Goal: Transaction & Acquisition: Obtain resource

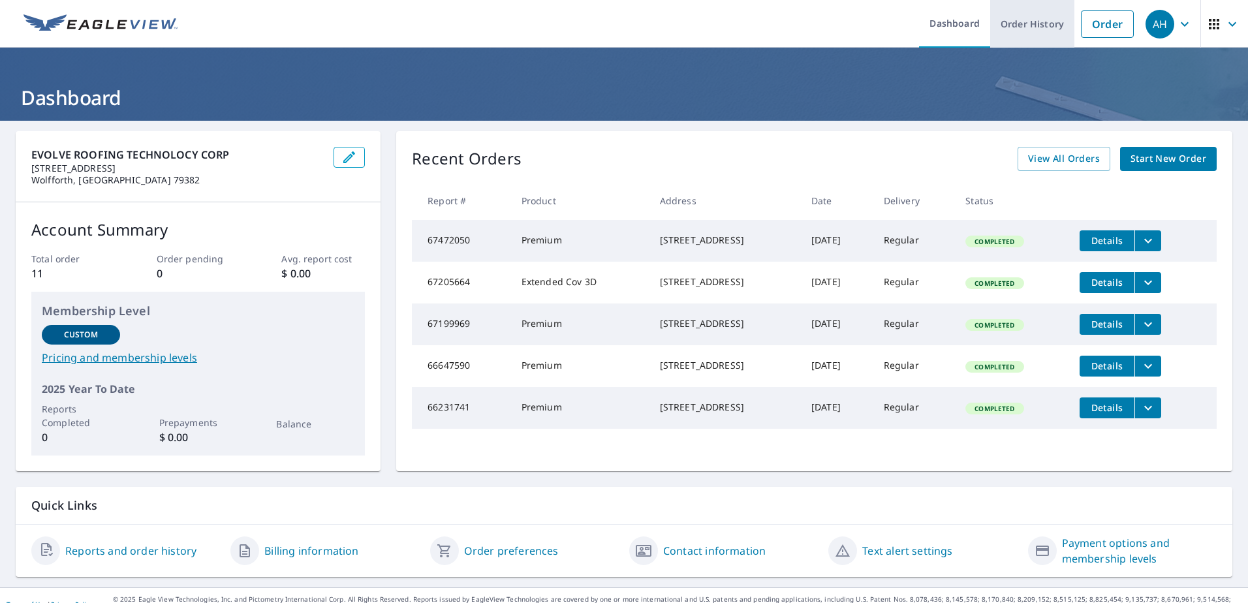
click at [1019, 23] on link "Order History" at bounding box center [1032, 24] width 84 height 48
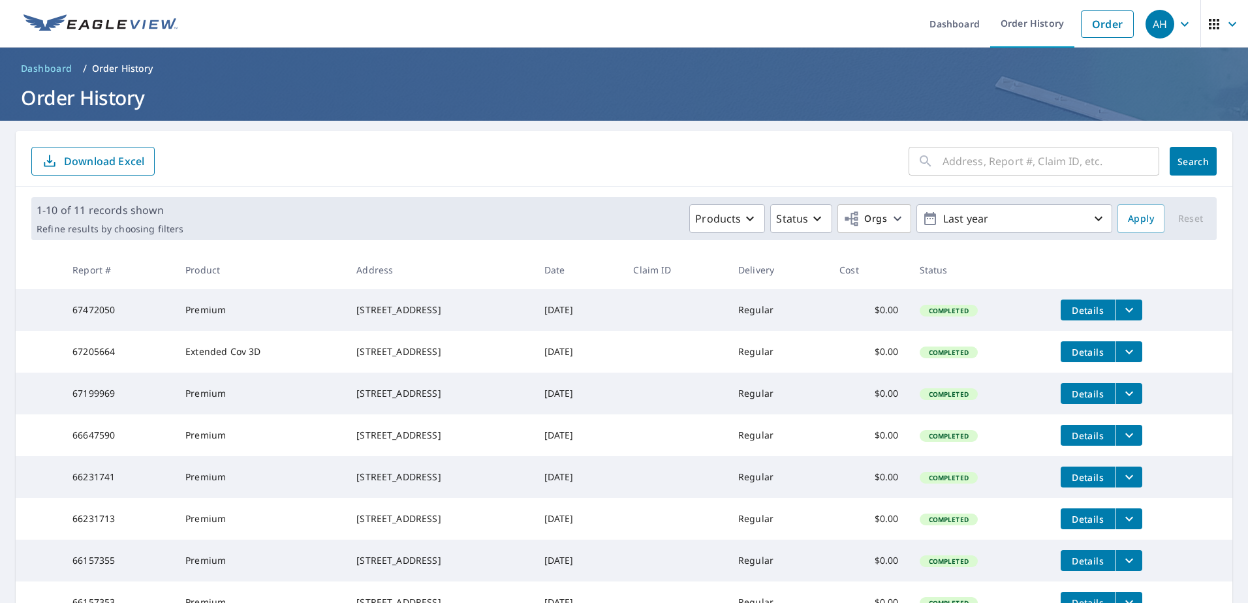
click at [1035, 159] on input "text" at bounding box center [1050, 161] width 217 height 37
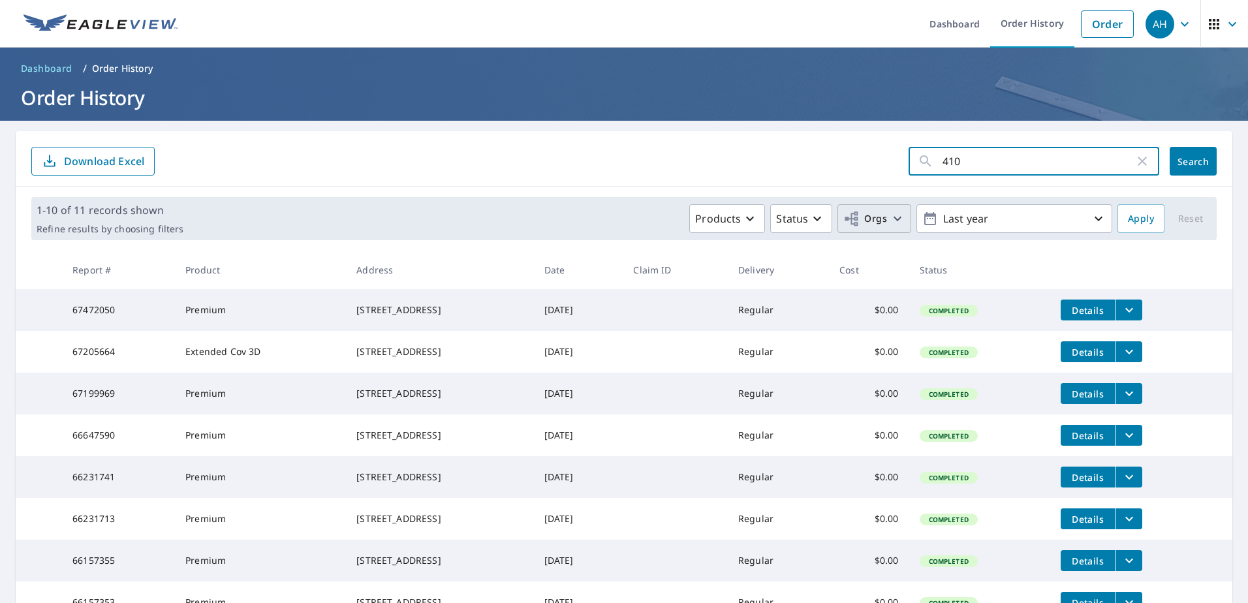
type input "410"
click at [883, 231] on button "Orgs" at bounding box center [874, 218] width 74 height 29
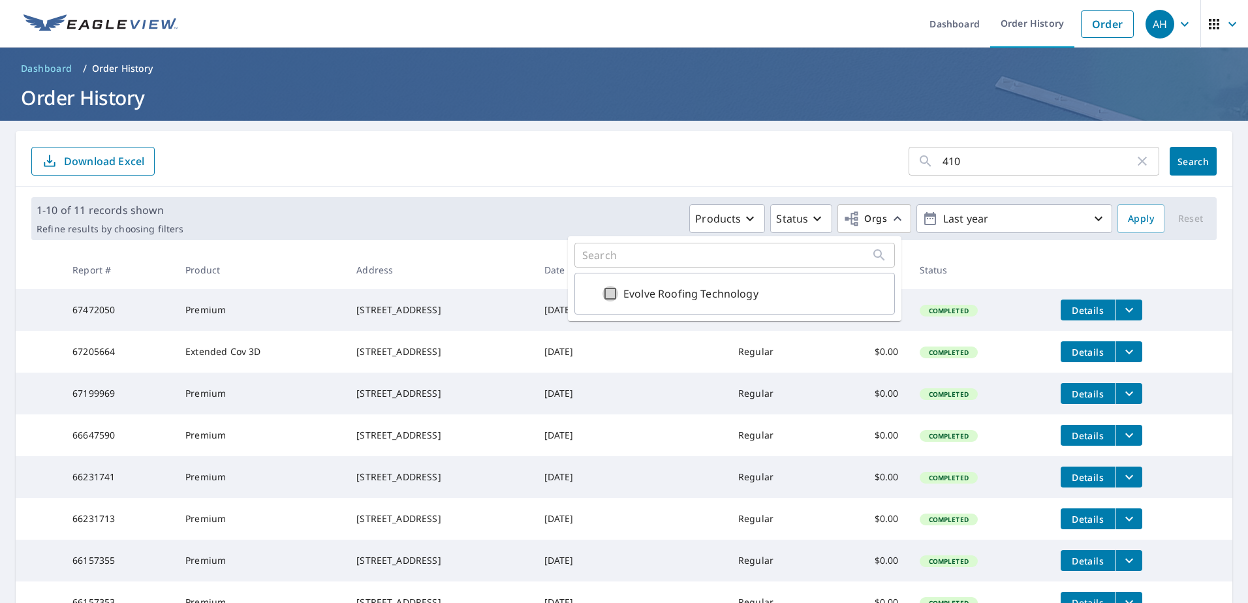
click at [611, 293] on input "Evolve Roofing Technology" at bounding box center [610, 294] width 16 height 16
checkbox input "true"
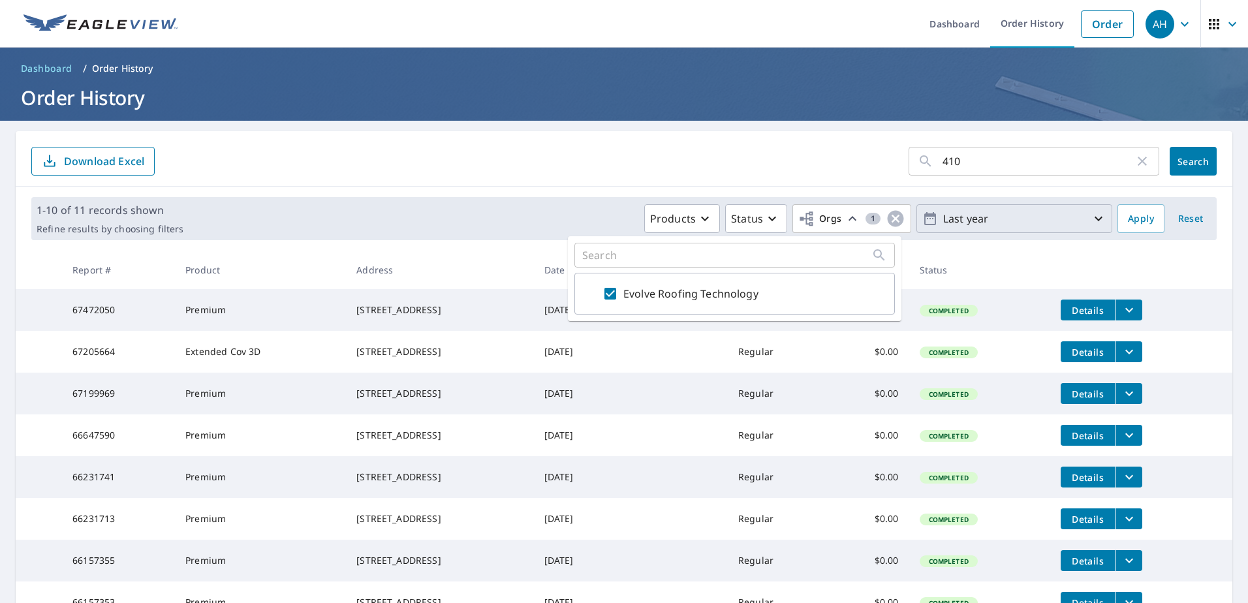
click at [998, 217] on p "Last year" at bounding box center [1014, 219] width 153 height 23
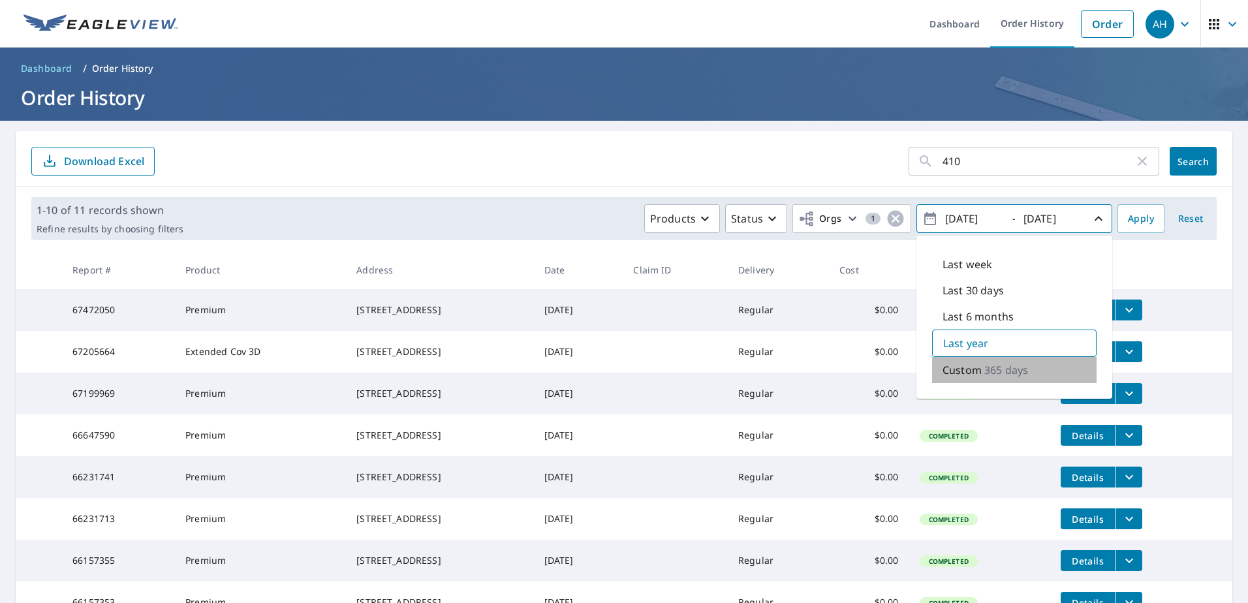
click at [954, 367] on p "Custom" at bounding box center [961, 370] width 39 height 16
click at [846, 164] on form "410 ​ Search Download Excel" at bounding box center [623, 161] width 1185 height 29
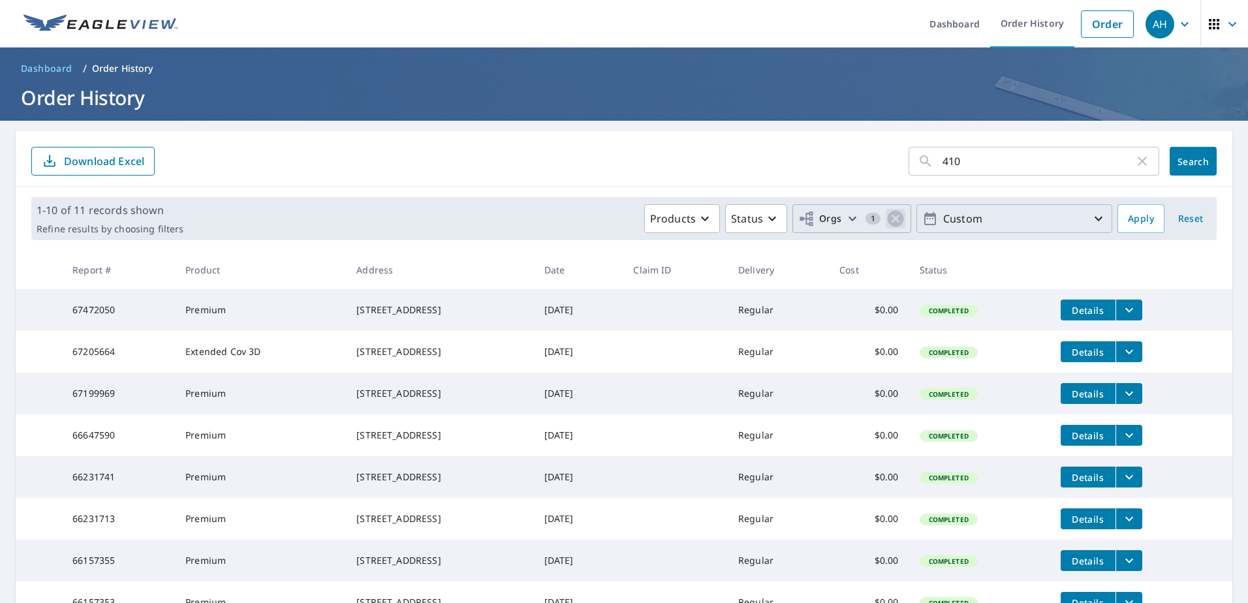
click at [888, 219] on icon "button" at bounding box center [896, 219] width 16 height 16
click at [889, 217] on icon "button" at bounding box center [897, 219] width 16 height 16
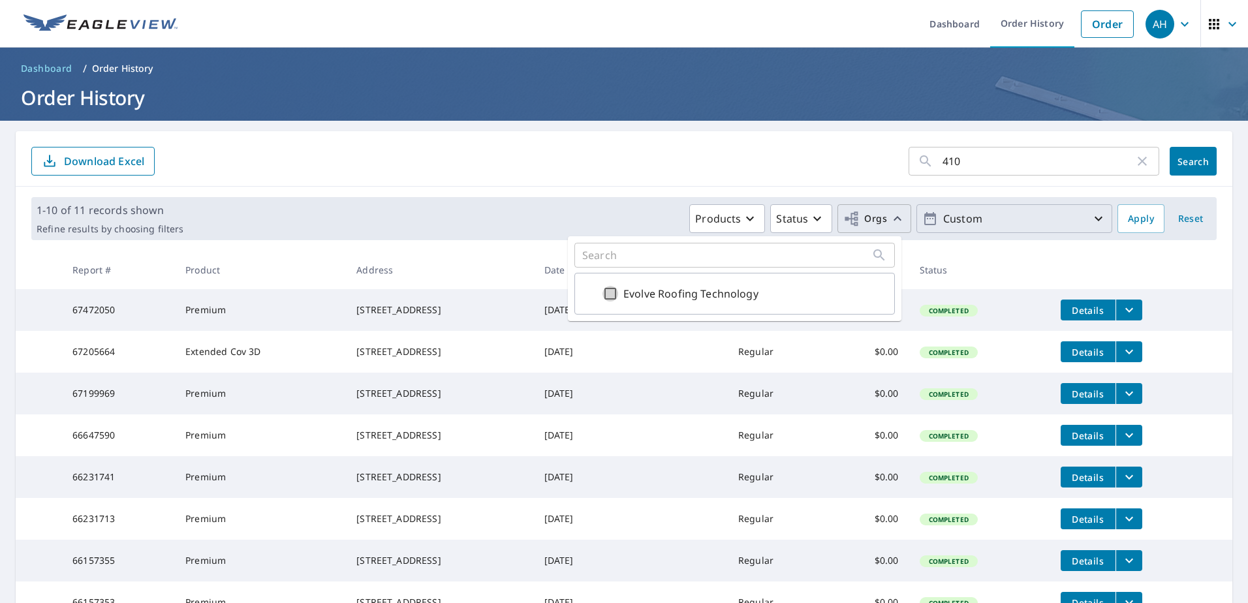
click at [610, 296] on input "Evolve Roofing Technology" at bounding box center [610, 294] width 16 height 16
checkbox input "true"
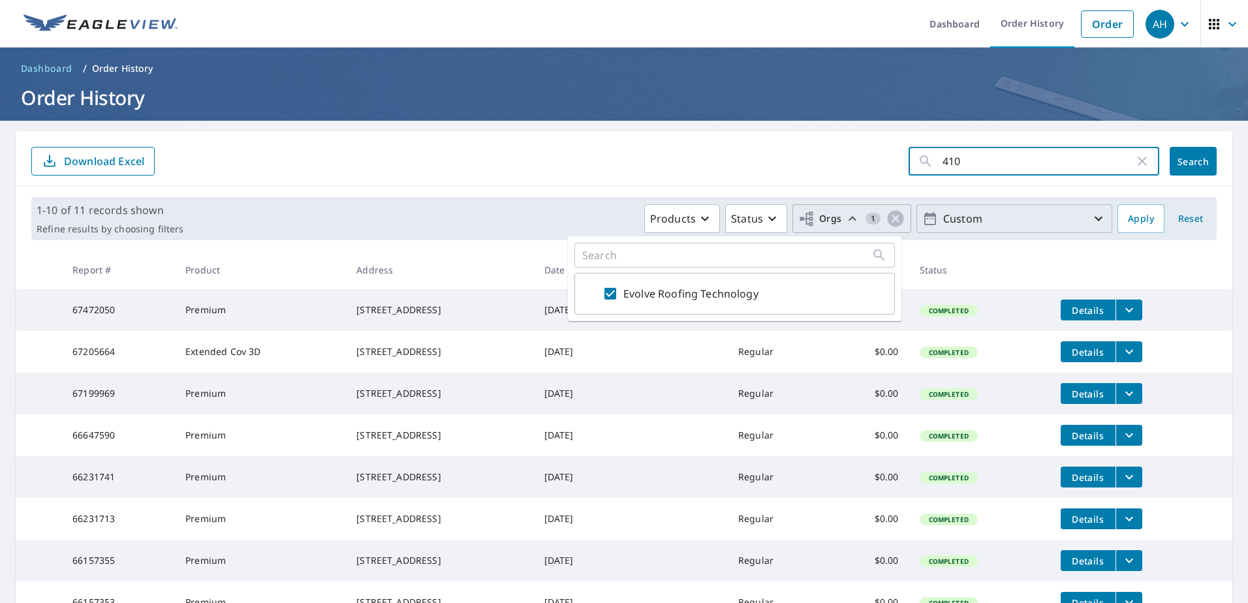
click at [967, 166] on input "410" at bounding box center [1038, 161] width 192 height 37
type input "[STREET_ADDRESS]"
click at [1181, 165] on span "Search" at bounding box center [1193, 161] width 26 height 12
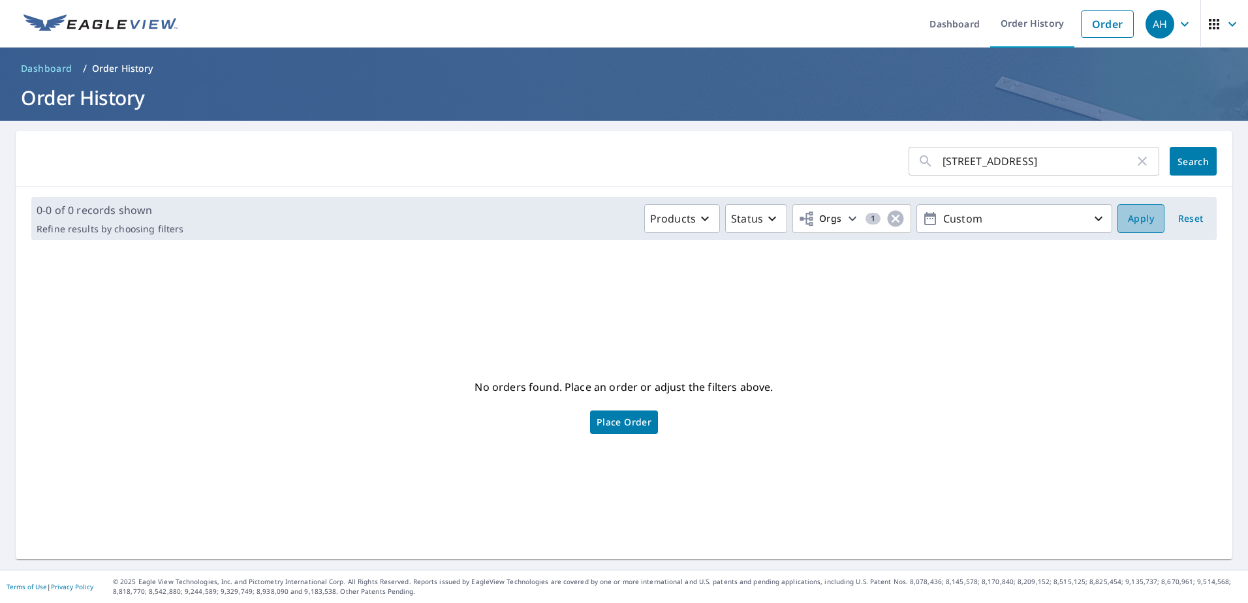
click at [1132, 223] on span "Apply" at bounding box center [1141, 219] width 26 height 16
click at [888, 223] on icon "button" at bounding box center [896, 219] width 16 height 16
click at [879, 213] on span "Orgs" at bounding box center [874, 219] width 62 height 16
click at [614, 300] on input "Evolve Roofing Technology" at bounding box center [610, 294] width 16 height 16
checkbox input "true"
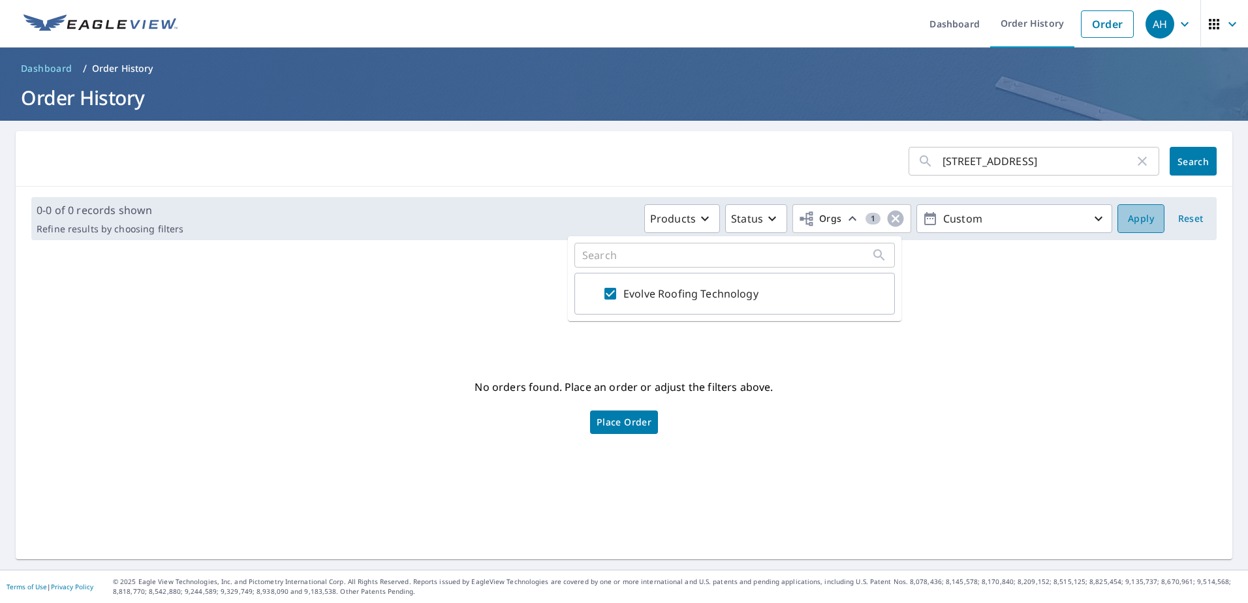
click at [1130, 215] on span "Apply" at bounding box center [1141, 219] width 26 height 16
click at [1194, 166] on span "Search" at bounding box center [1193, 161] width 26 height 12
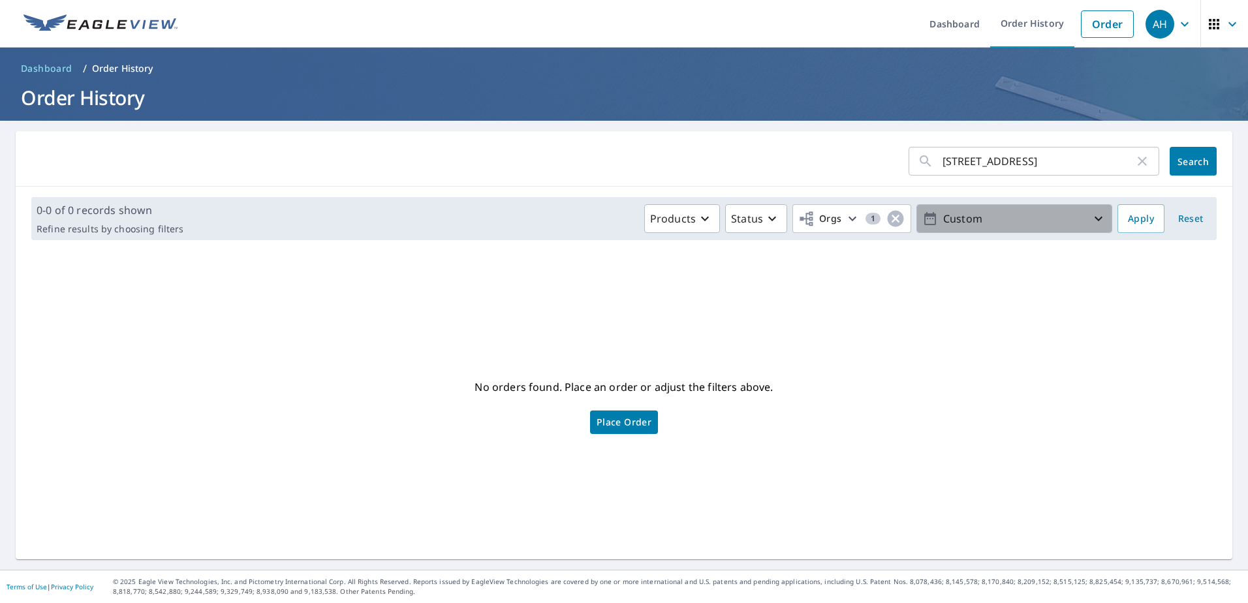
click at [965, 214] on p "Custom" at bounding box center [1014, 219] width 153 height 23
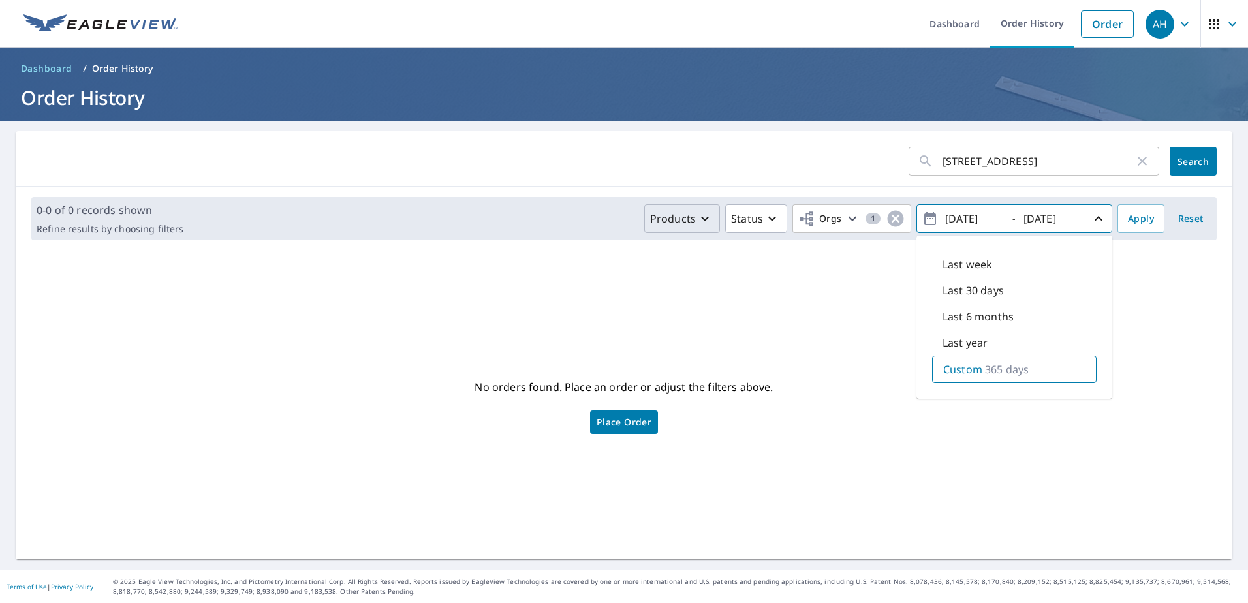
click at [697, 219] on icon "button" at bounding box center [705, 219] width 16 height 16
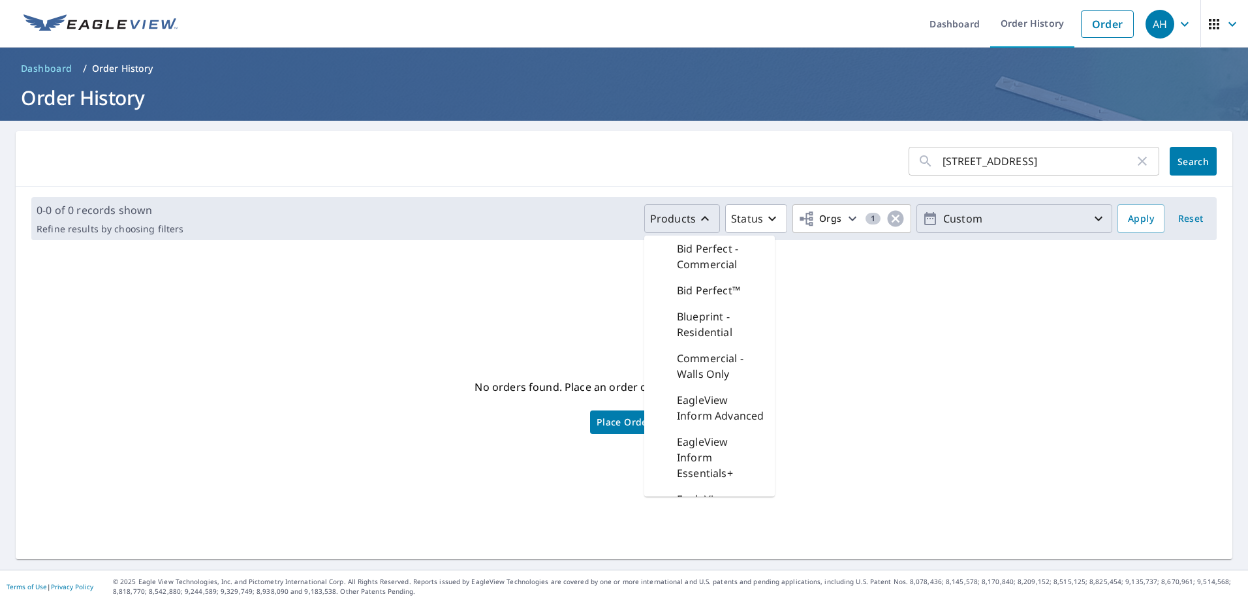
click at [606, 272] on div "No orders found. Place an order or adjust the filters above. Place Order" at bounding box center [624, 405] width 1196 height 288
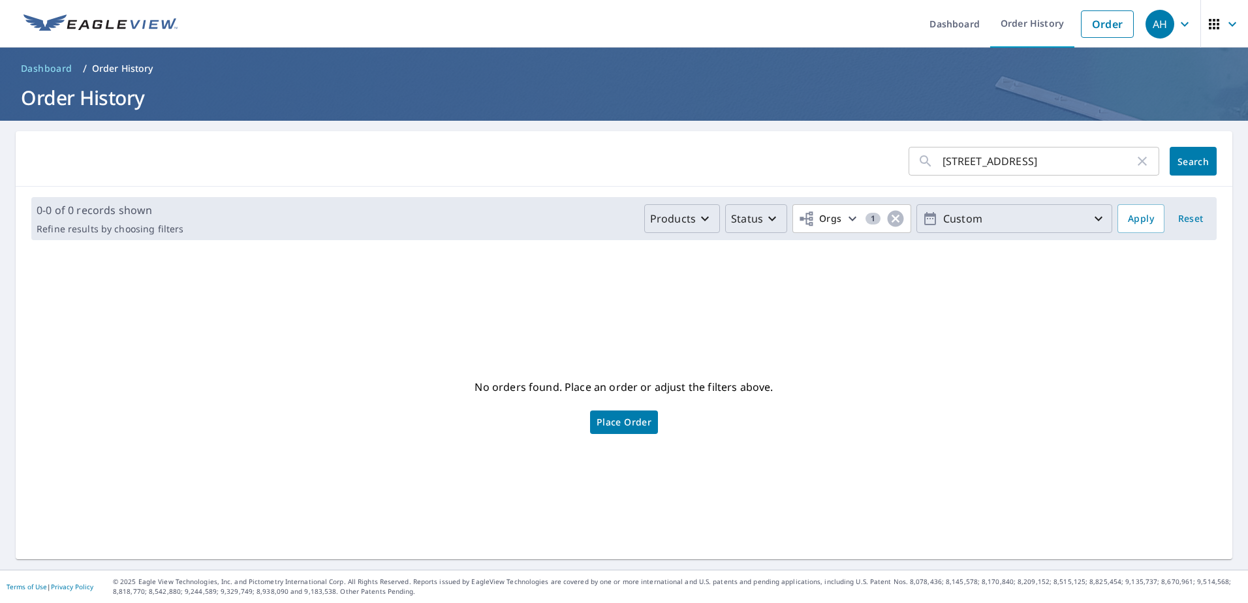
click at [764, 224] on icon "button" at bounding box center [772, 219] width 16 height 16
click at [673, 281] on div "No orders found. Place an order or adjust the filters above. Place Order" at bounding box center [624, 405] width 1196 height 288
click at [1137, 216] on span "Apply" at bounding box center [1141, 219] width 26 height 16
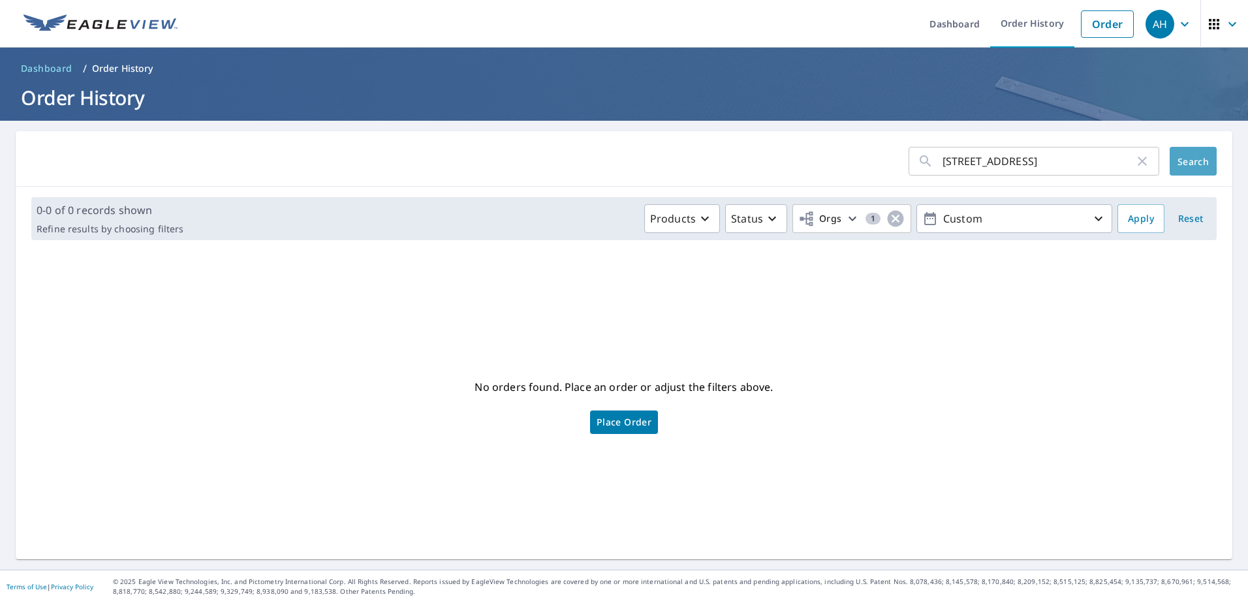
click at [1203, 155] on button "Search" at bounding box center [1192, 161] width 47 height 29
click at [1035, 18] on link "Order History" at bounding box center [1032, 24] width 84 height 48
click at [1136, 154] on icon "button" at bounding box center [1142, 161] width 16 height 16
click at [1128, 223] on span "Apply" at bounding box center [1141, 219] width 26 height 16
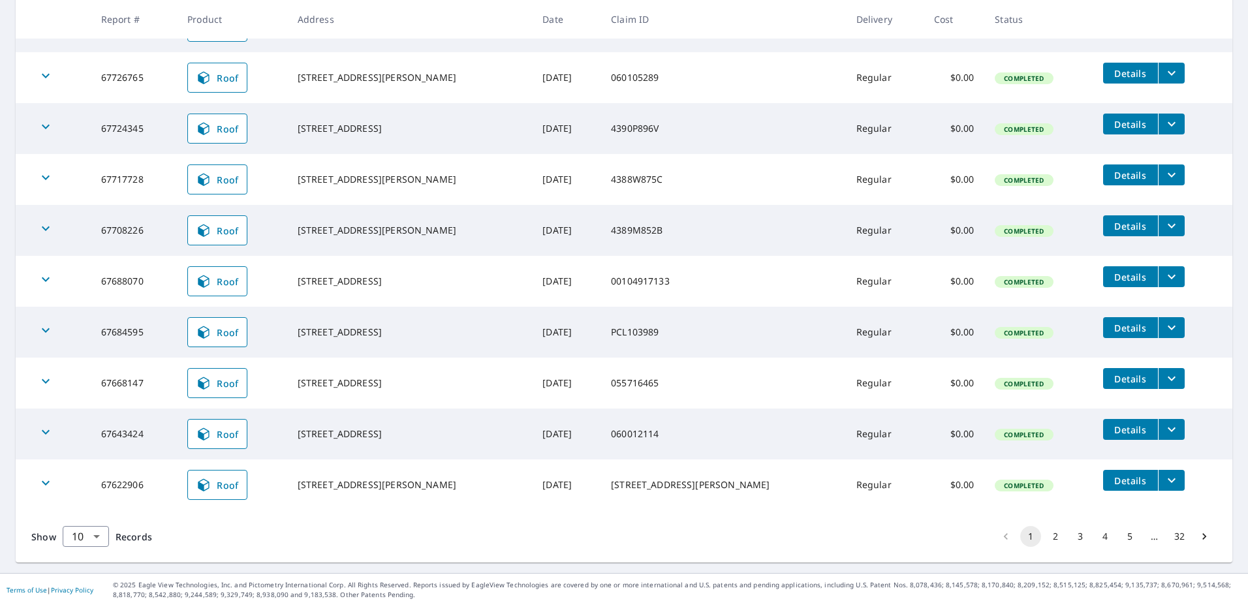
scroll to position [291, 0]
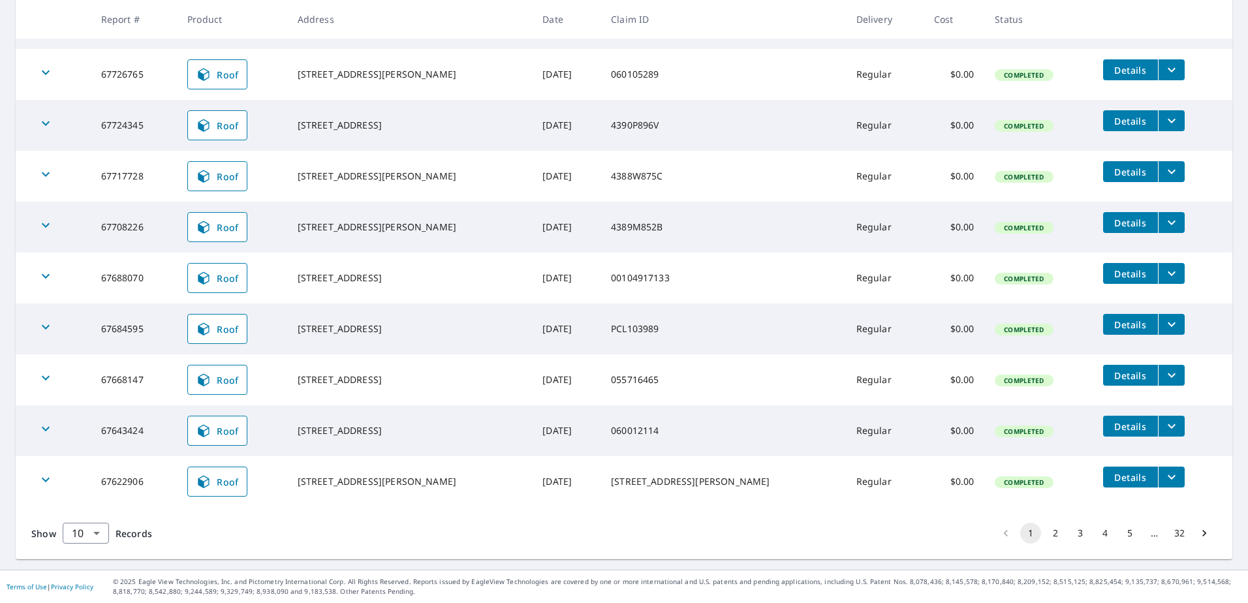
click at [1045, 537] on button "2" at bounding box center [1055, 533] width 21 height 21
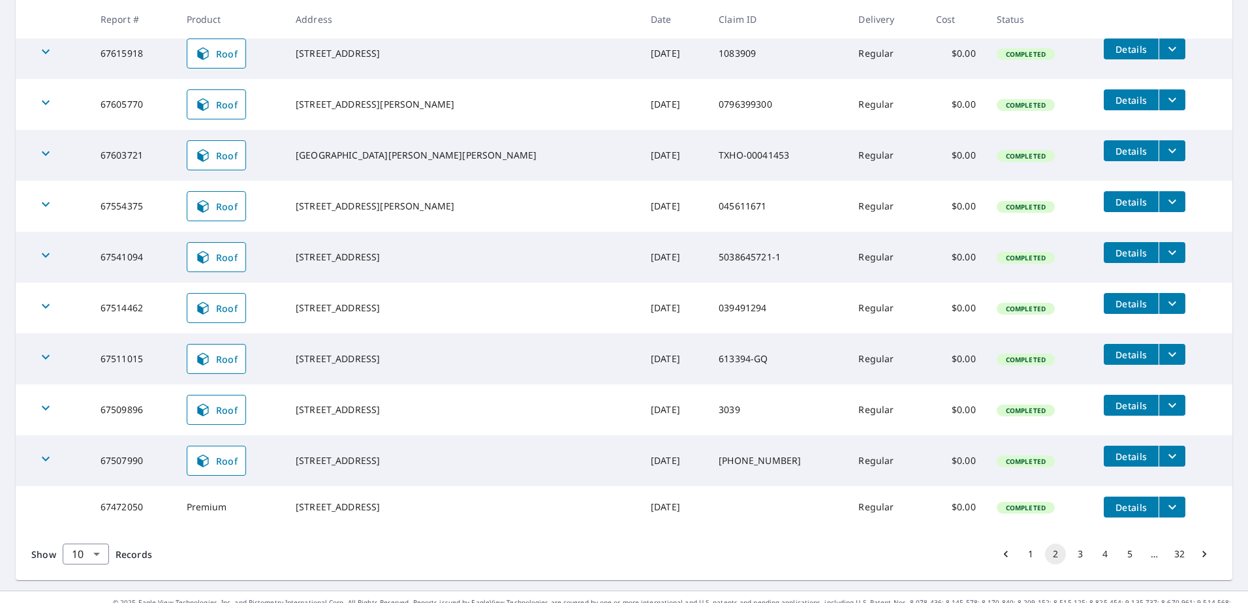
scroll to position [287, 0]
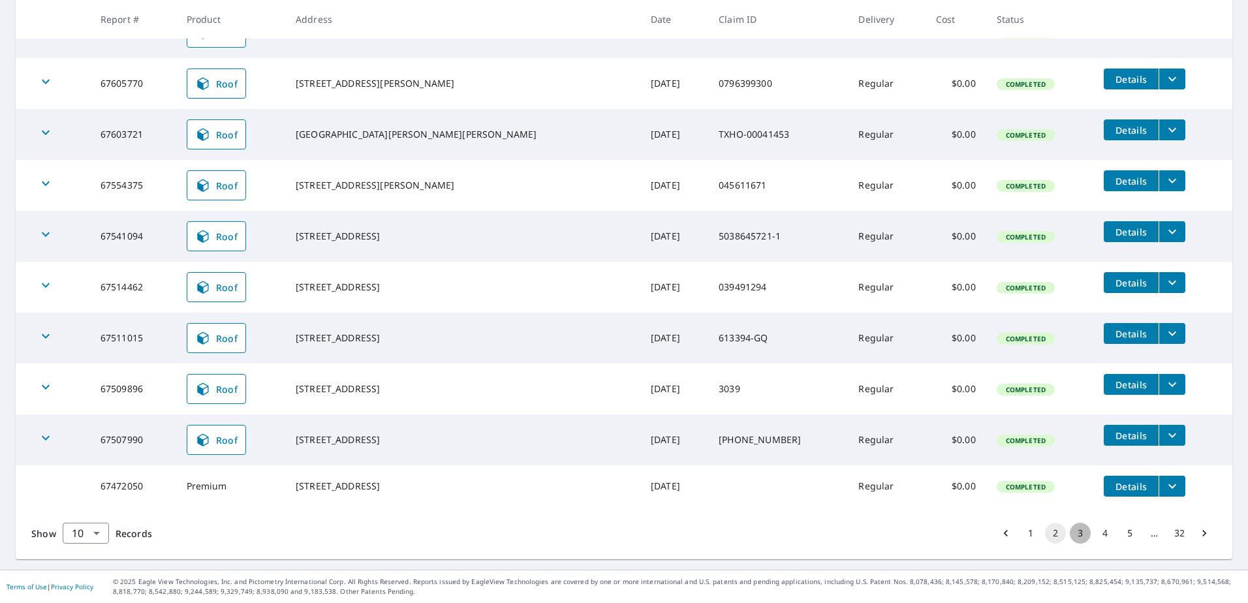
click at [1072, 531] on button "3" at bounding box center [1080, 533] width 21 height 21
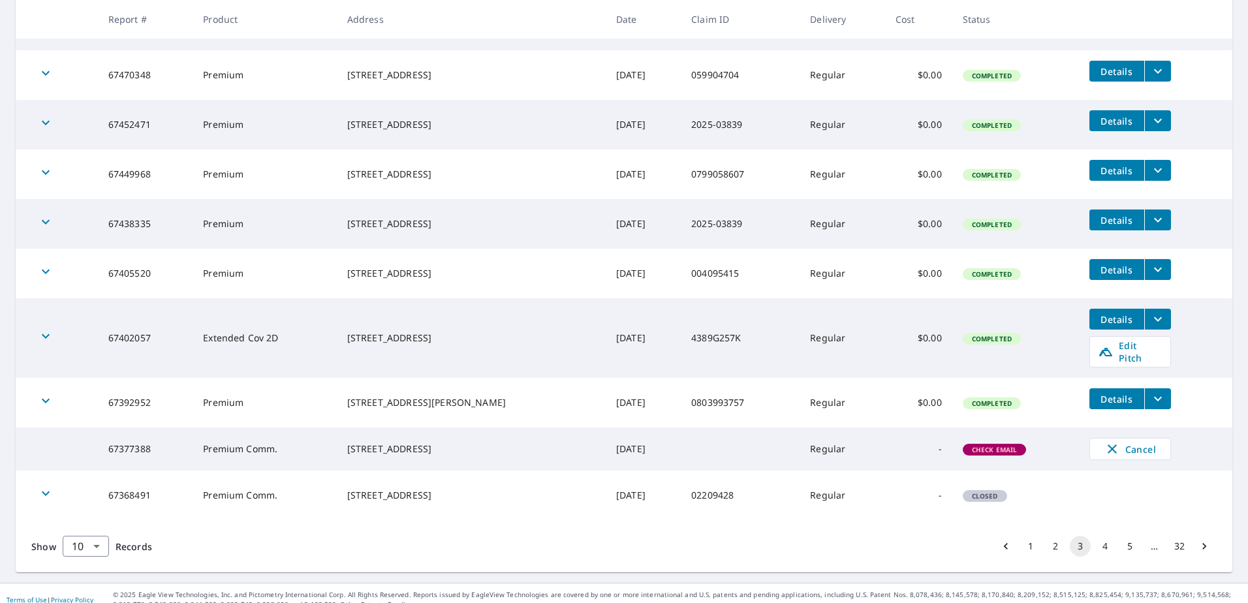
scroll to position [296, 0]
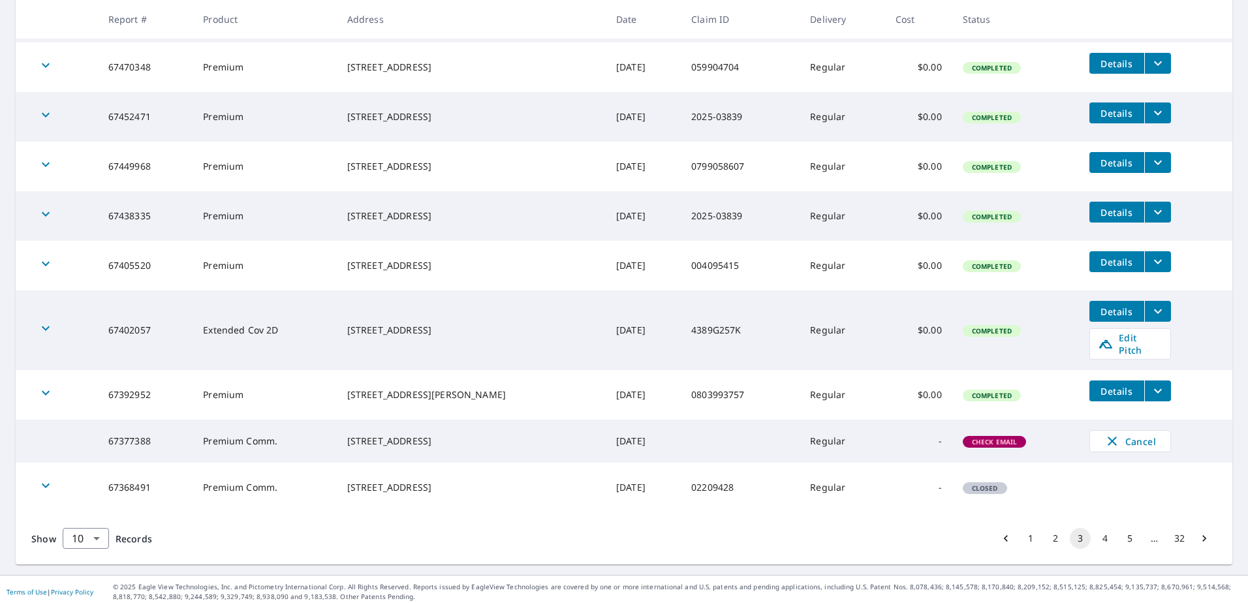
click at [1094, 532] on button "4" at bounding box center [1104, 538] width 21 height 21
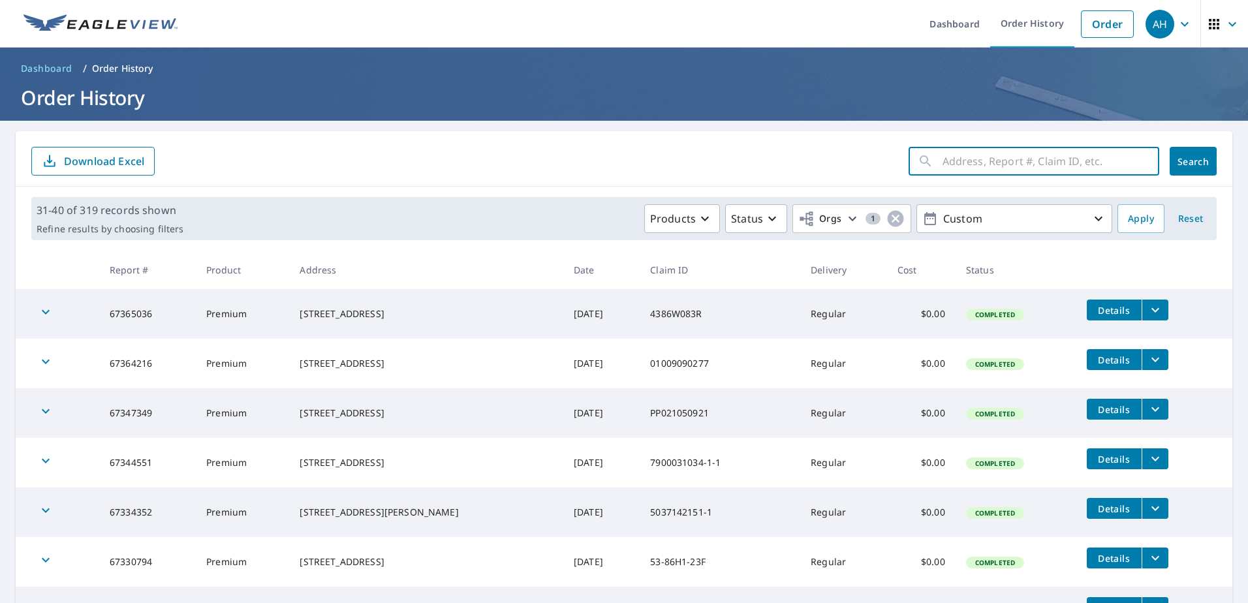
click at [1024, 161] on input "text" at bounding box center [1050, 161] width 217 height 37
type input "[STREET_ADDRESS]"
click at [1189, 160] on span "Search" at bounding box center [1193, 161] width 26 height 12
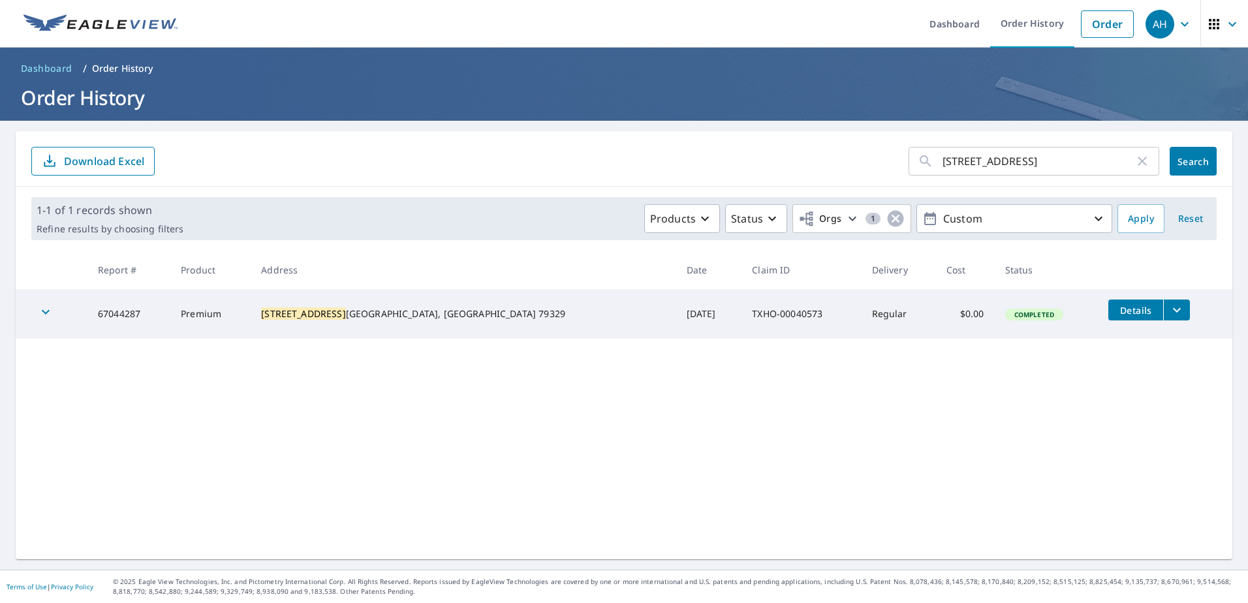
click at [1169, 311] on icon "filesDropdownBtn-67044287" at bounding box center [1177, 310] width 16 height 16
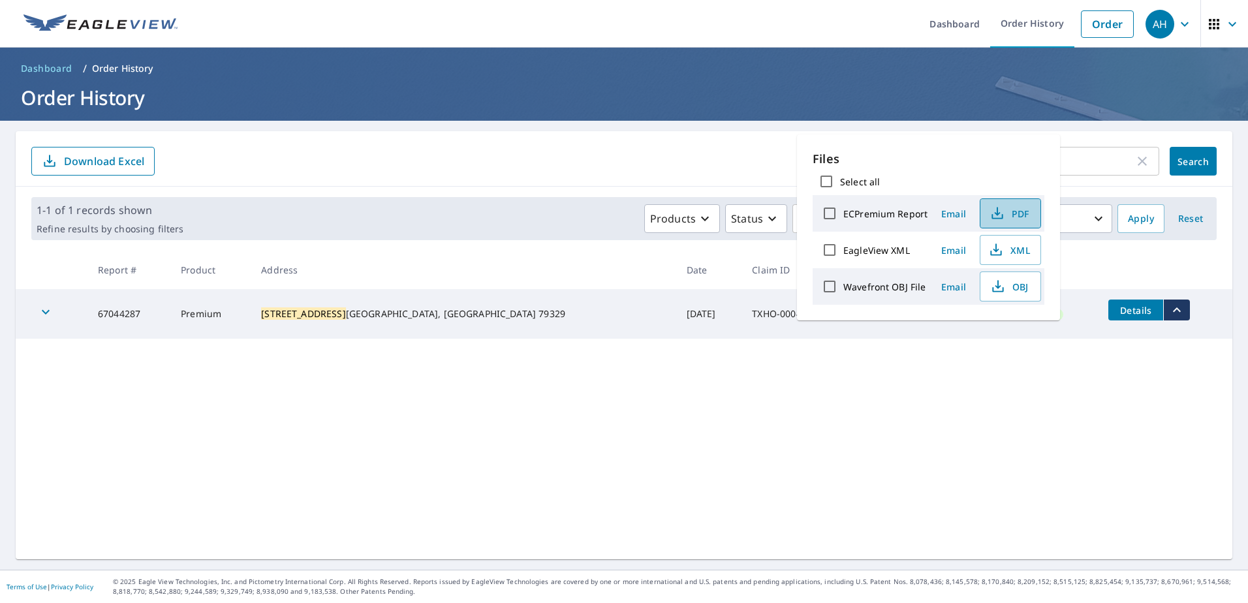
click at [1015, 216] on span "PDF" at bounding box center [1009, 214] width 42 height 16
